Goal: Communication & Community: Share content

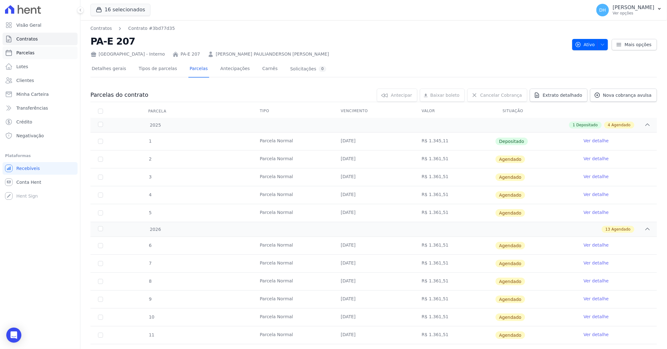
click at [43, 54] on link "Parcelas" at bounding box center [40, 52] width 75 height 13
select select
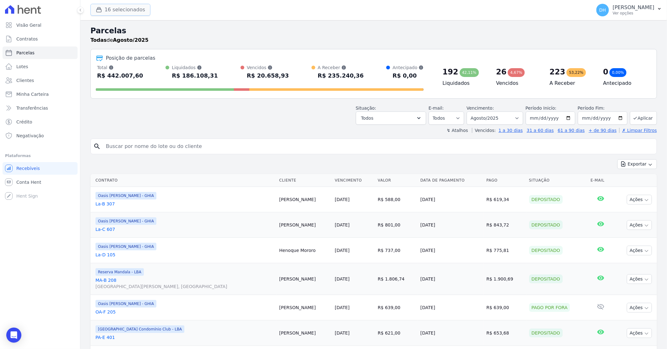
click at [113, 10] on button "16 selecionados" at bounding box center [120, 10] width 60 height 12
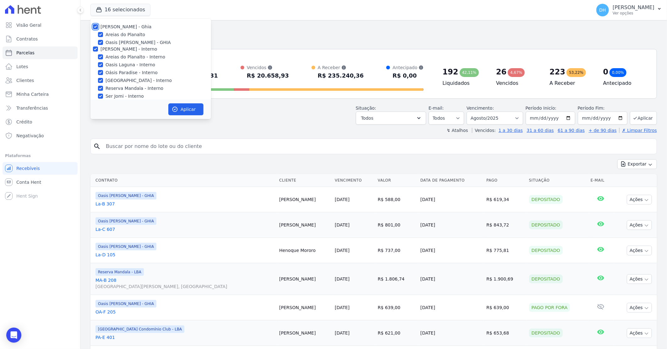
click at [93, 27] on input "[PERSON_NAME] - Ghia" at bounding box center [95, 26] width 5 height 5
checkbox input "false"
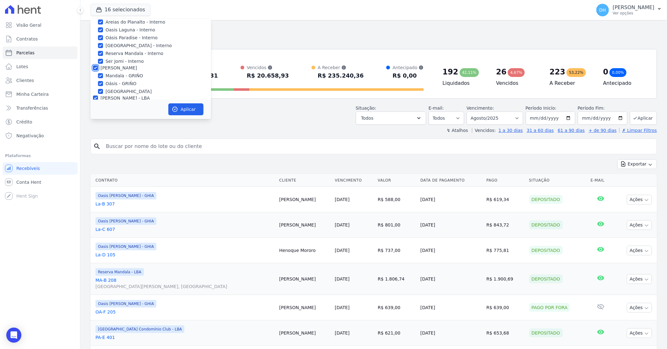
click at [96, 67] on input "[PERSON_NAME]" at bounding box center [95, 67] width 5 height 5
checkbox input "false"
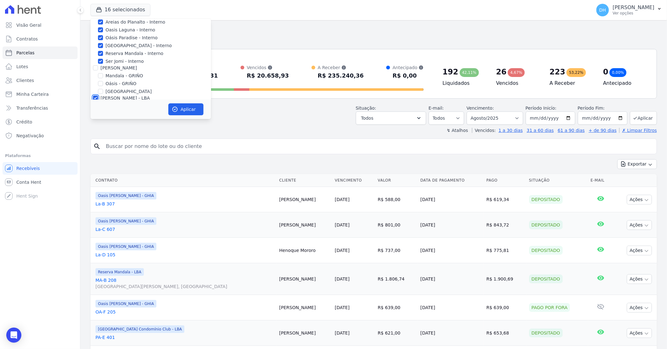
click at [93, 96] on input "[PERSON_NAME] - LBA" at bounding box center [95, 97] width 5 height 5
checkbox input "false"
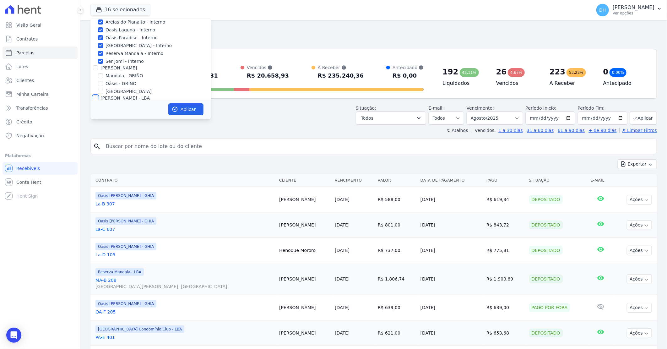
checkbox input "false"
click at [187, 111] on button "Aplicar" at bounding box center [185, 109] width 35 height 12
select select
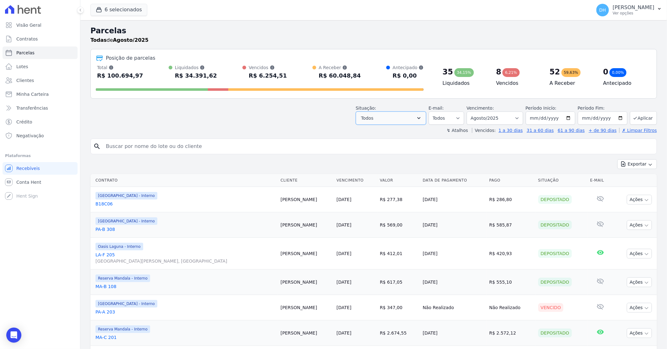
click at [421, 118] on icon "button" at bounding box center [418, 118] width 3 height 2
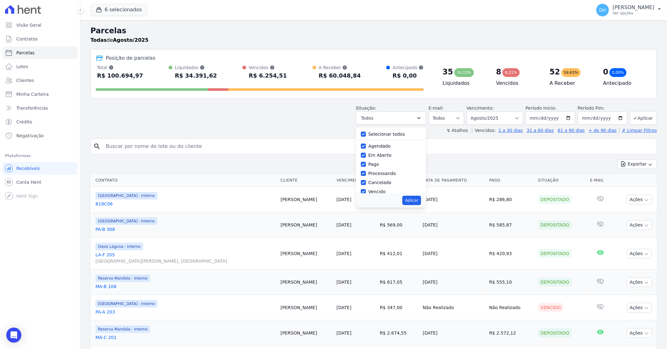
click at [376, 137] on label "Selecionar todos" at bounding box center [386, 134] width 37 height 5
click at [366, 137] on input "Selecionar todos" at bounding box center [363, 134] width 5 height 5
checkbox input "false"
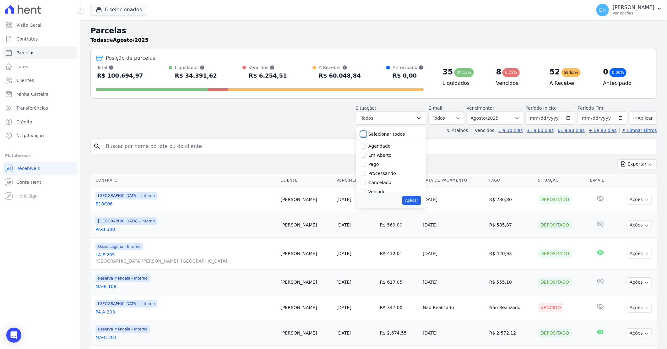
checkbox input "false"
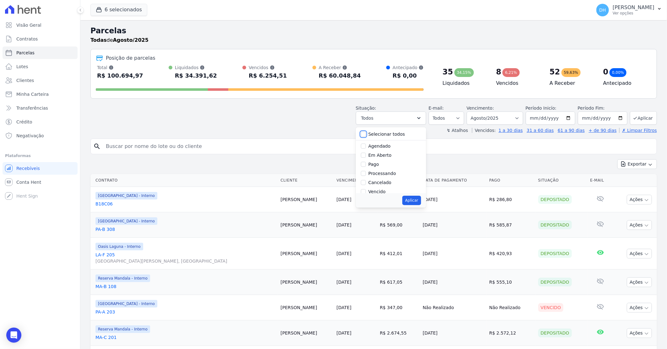
checkbox input "false"
click at [366, 146] on input "Agendado" at bounding box center [363, 146] width 5 height 5
checkbox input "true"
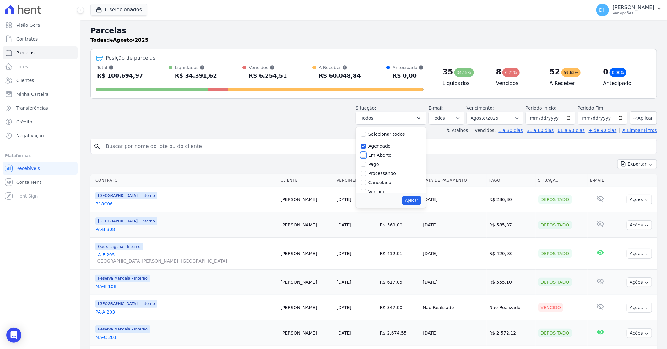
click at [366, 155] on input "Em Aberto" at bounding box center [363, 155] width 5 height 5
checkbox input "true"
click at [415, 200] on button "Aplicar" at bounding box center [411, 200] width 19 height 9
select select "scheduled"
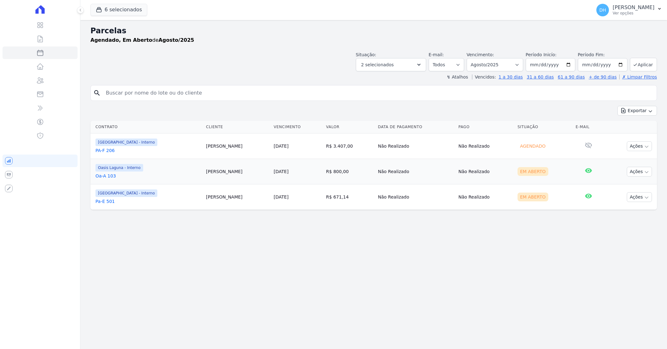
select select
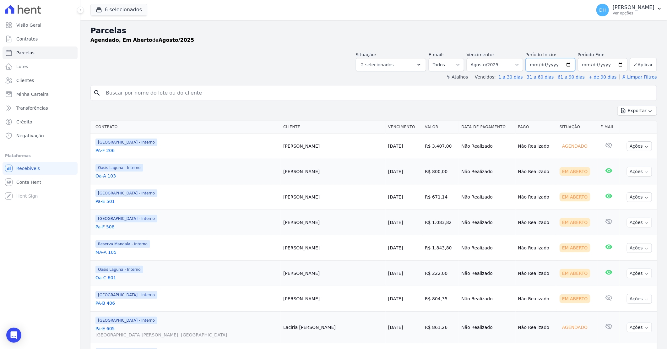
click at [567, 64] on input "[DATE]" at bounding box center [551, 64] width 50 height 13
type input "[DATE]"
click at [616, 64] on input "[DATE]" at bounding box center [603, 64] width 50 height 13
type input "[DATE]"
click at [635, 67] on button "Aplicar" at bounding box center [643, 65] width 27 height 14
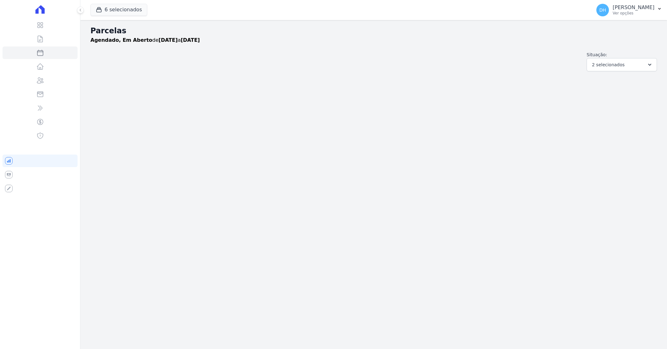
select select
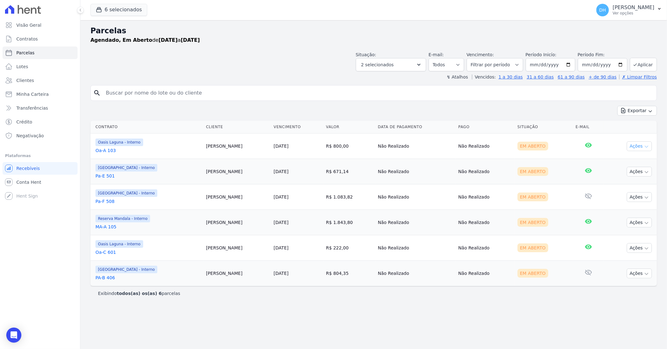
click at [633, 145] on button "Ações" at bounding box center [639, 146] width 25 height 10
click at [613, 185] on link "Enviar whatsapp" at bounding box center [637, 184] width 60 height 12
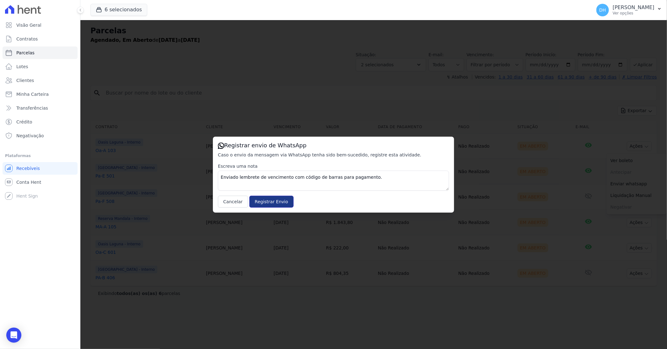
click at [272, 200] on input "Registrar Envio" at bounding box center [271, 202] width 44 height 12
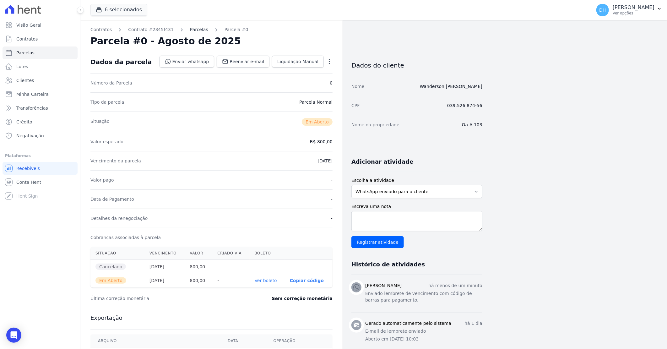
click at [190, 30] on link "Parcelas" at bounding box center [199, 29] width 18 height 7
select select
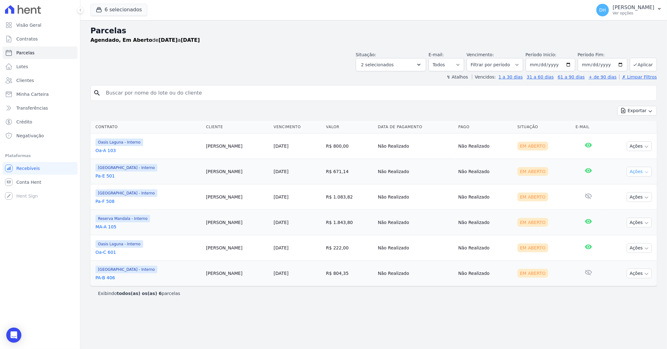
click at [637, 173] on button "Ações" at bounding box center [639, 172] width 25 height 10
click at [618, 209] on link "Enviar whatsapp" at bounding box center [637, 210] width 60 height 12
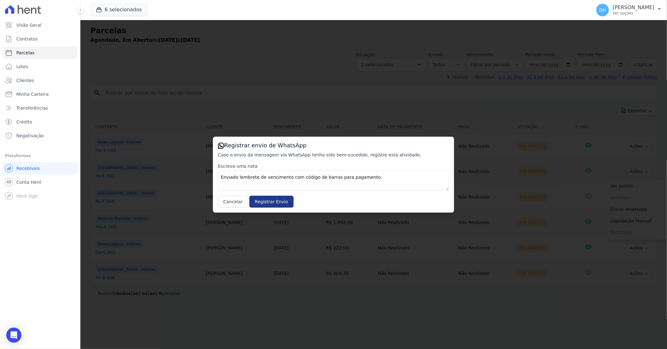
click at [254, 200] on input "Registrar Envio" at bounding box center [271, 202] width 44 height 12
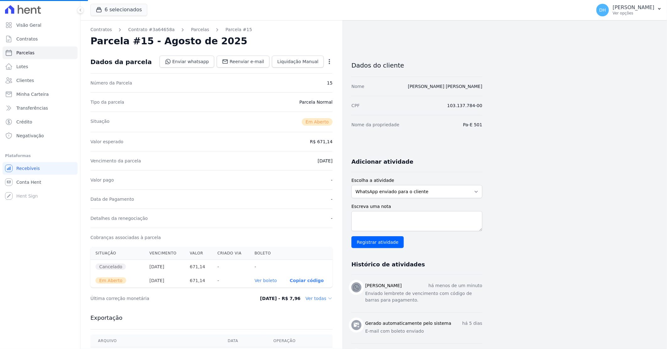
select select
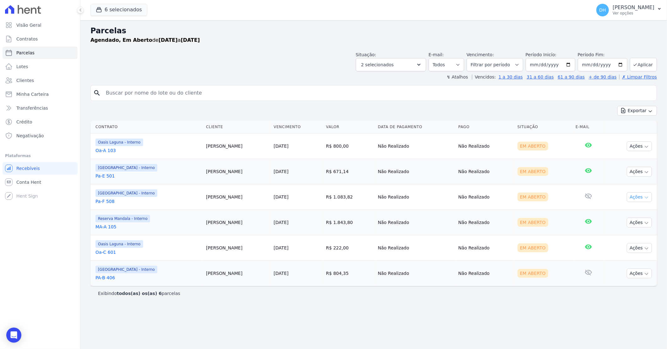
click at [634, 198] on button "Ações" at bounding box center [639, 197] width 25 height 10
click at [619, 233] on link "Enviar whatsapp" at bounding box center [637, 235] width 60 height 12
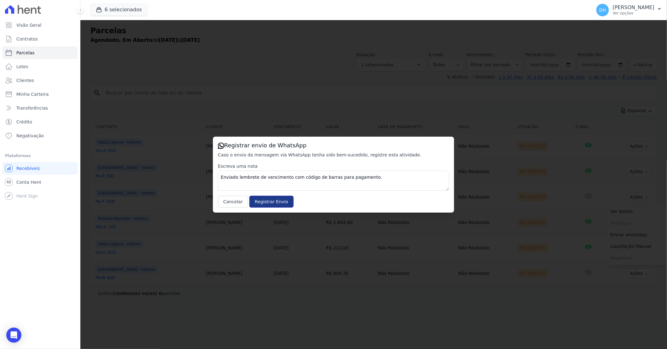
click at [268, 201] on input "Registrar Envio" at bounding box center [271, 202] width 44 height 12
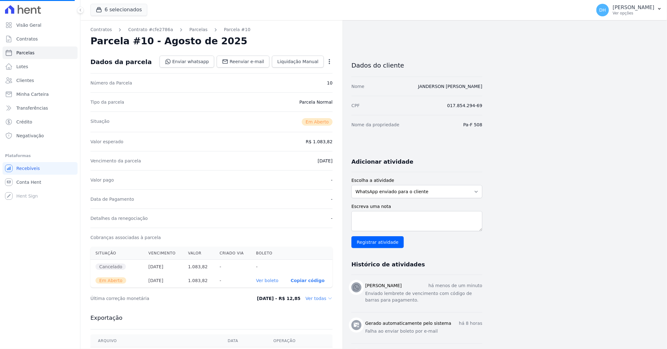
select select
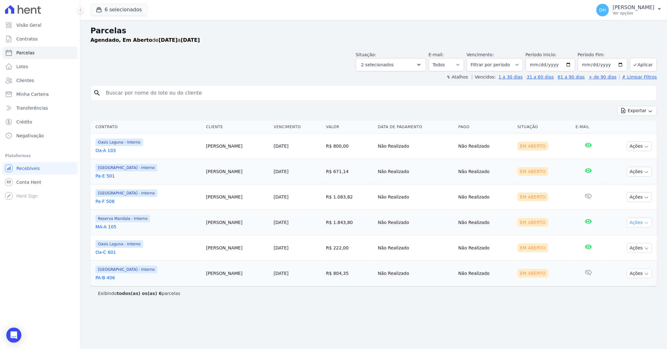
click at [640, 223] on button "Ações" at bounding box center [639, 223] width 25 height 10
click at [618, 257] on link "Enviar whatsapp" at bounding box center [637, 260] width 60 height 12
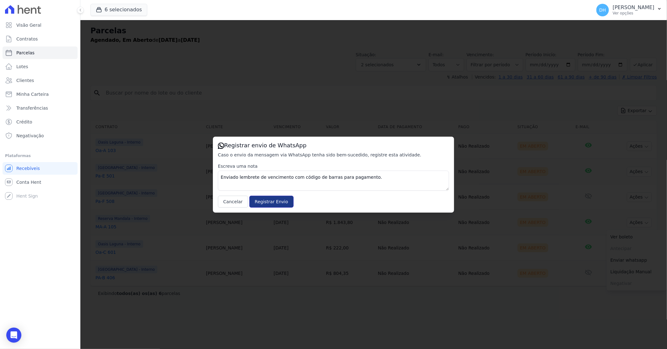
click at [272, 197] on input "Registrar Envio" at bounding box center [271, 202] width 44 height 12
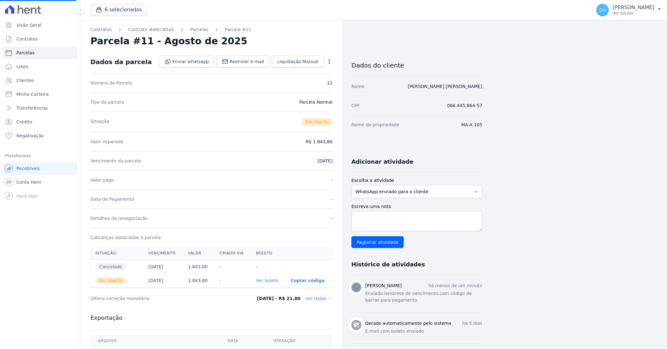
select select
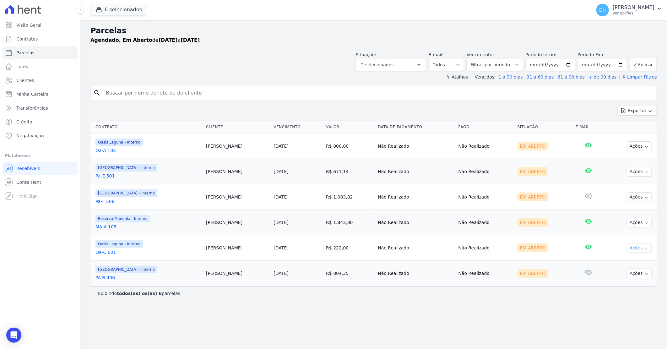
click at [644, 248] on button "Ações" at bounding box center [639, 248] width 25 height 10
click at [630, 286] on link "Enviar whatsapp" at bounding box center [637, 286] width 60 height 12
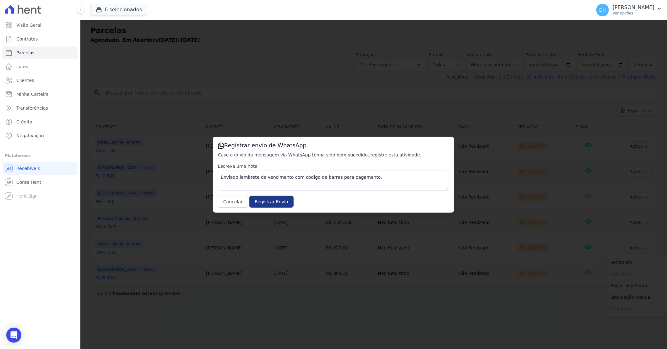
click at [268, 205] on input "Registrar Envio" at bounding box center [271, 202] width 44 height 12
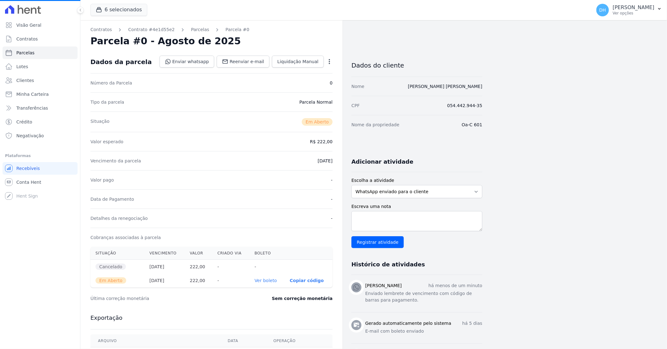
select select
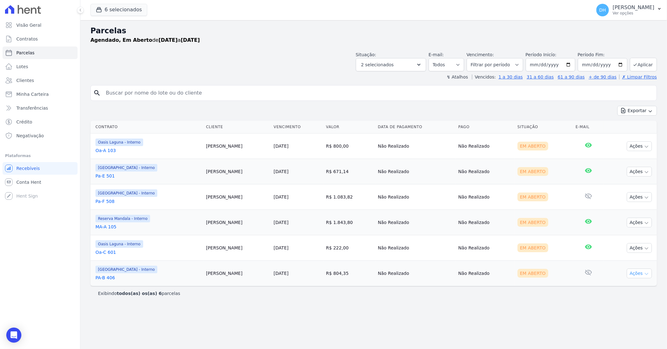
click at [636, 272] on button "Ações" at bounding box center [639, 274] width 25 height 10
click at [626, 314] on link "Enviar whatsapp" at bounding box center [637, 311] width 60 height 12
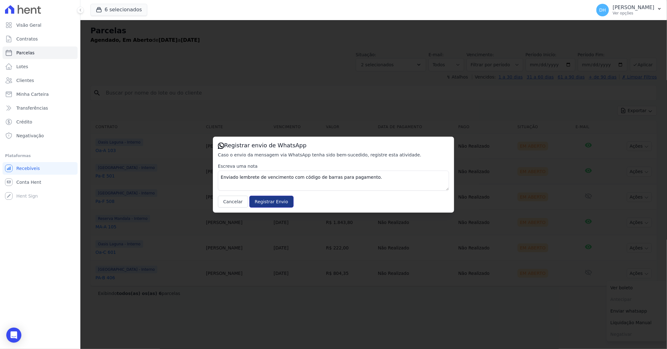
click at [262, 196] on input "Registrar Envio" at bounding box center [271, 202] width 44 height 12
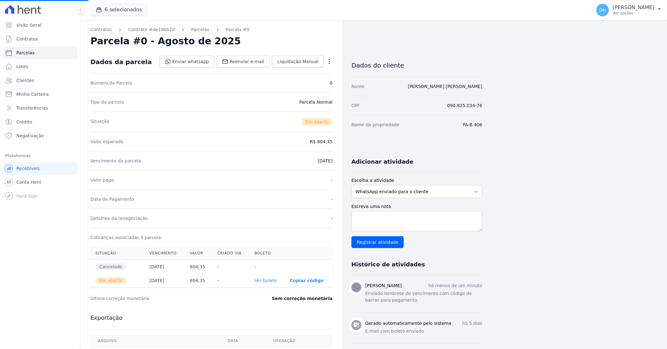
select select
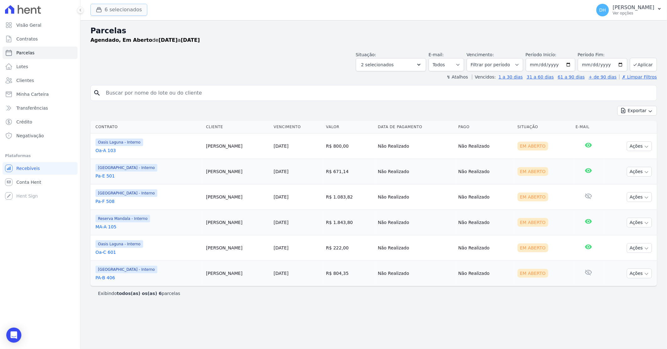
click at [120, 8] on button "6 selecionados" at bounding box center [118, 10] width 57 height 12
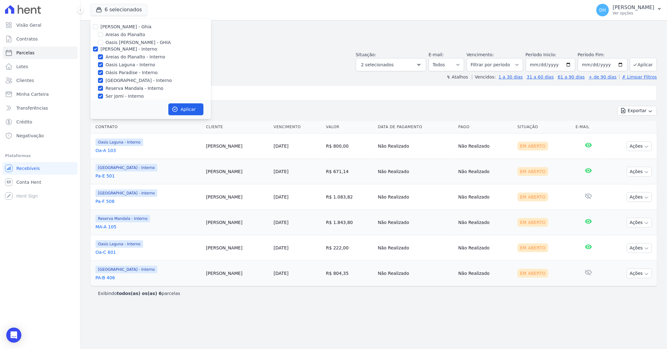
click at [244, 32] on h2 "Parcelas" at bounding box center [373, 30] width 567 height 11
